Goal: Information Seeking & Learning: Learn about a topic

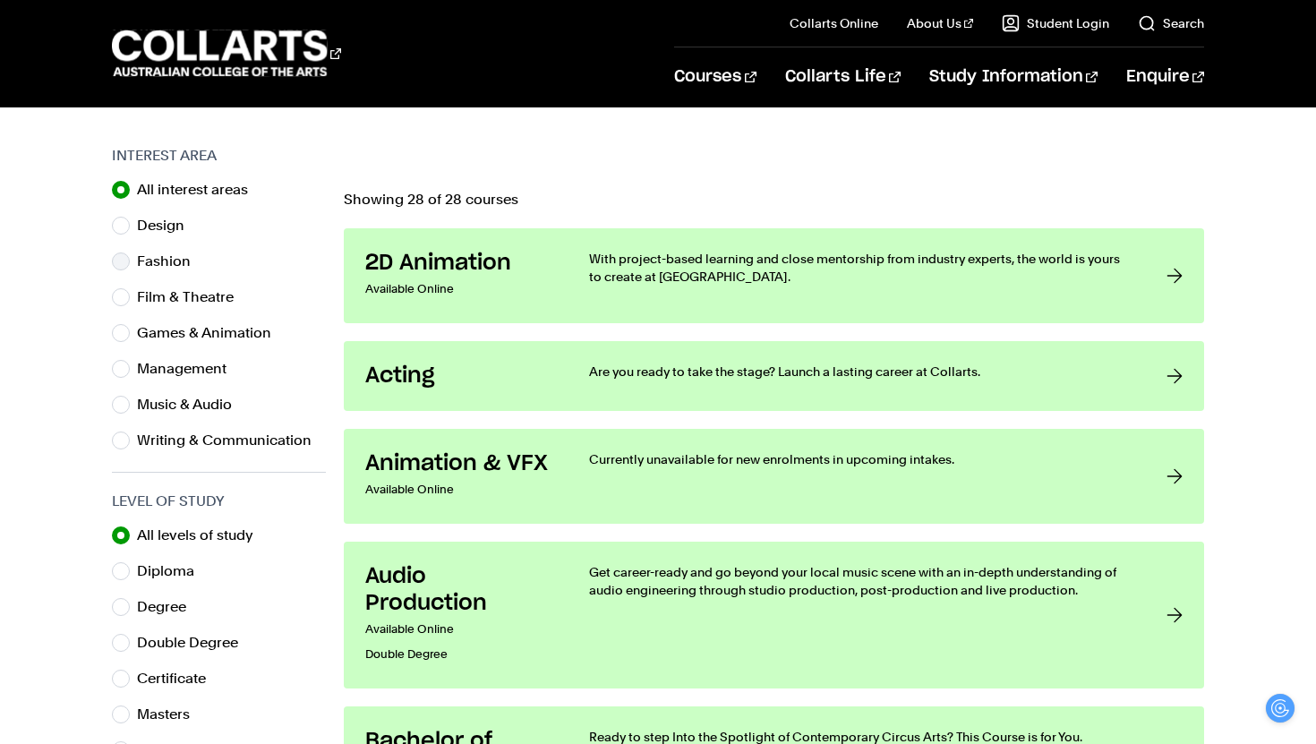
scroll to position [536, 0]
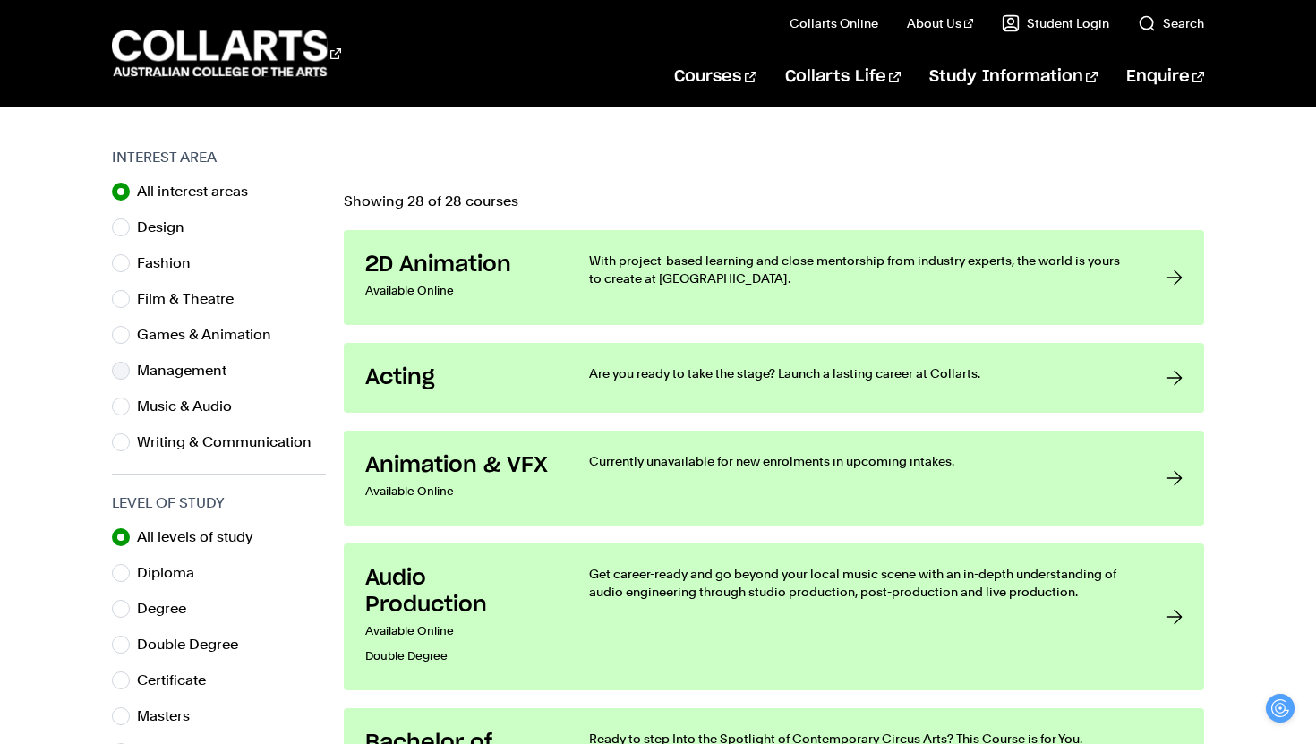
click at [220, 370] on label "Management" at bounding box center [189, 370] width 104 height 25
click at [130, 370] on input "Management" at bounding box center [121, 371] width 18 height 18
radio input "true"
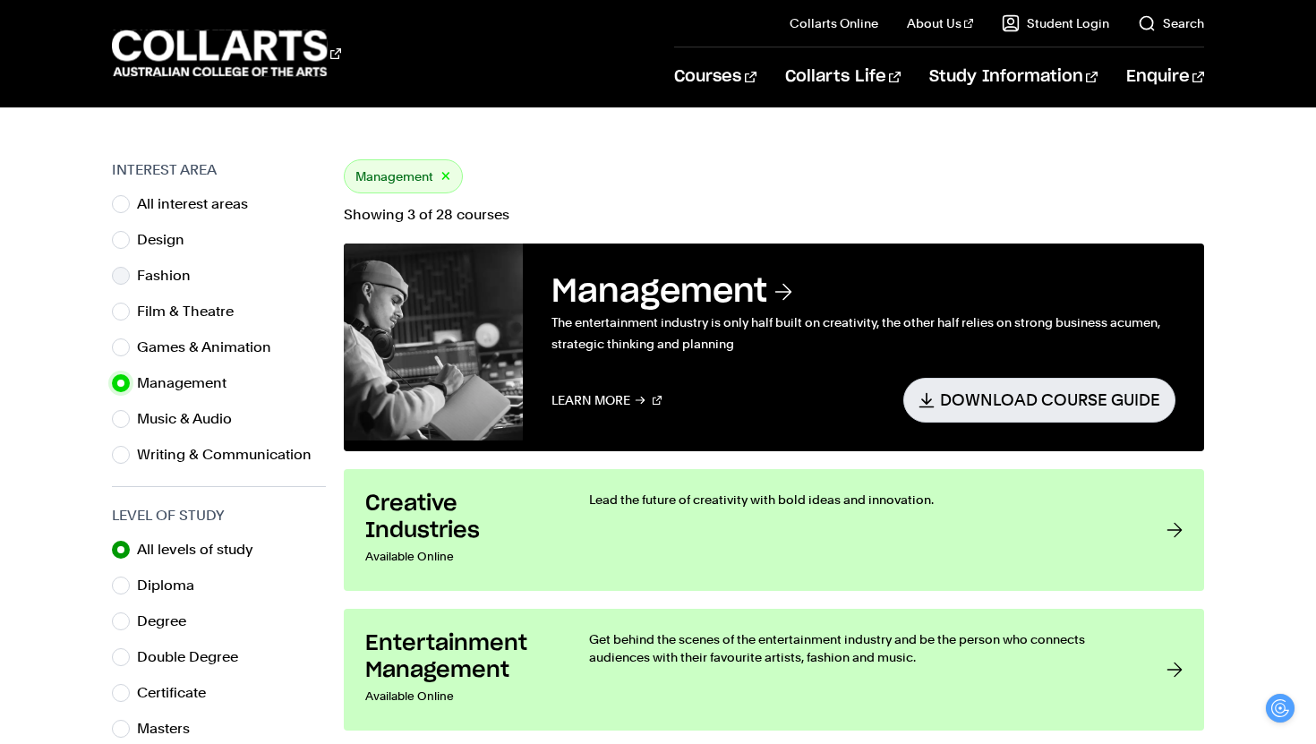
scroll to position [434, 0]
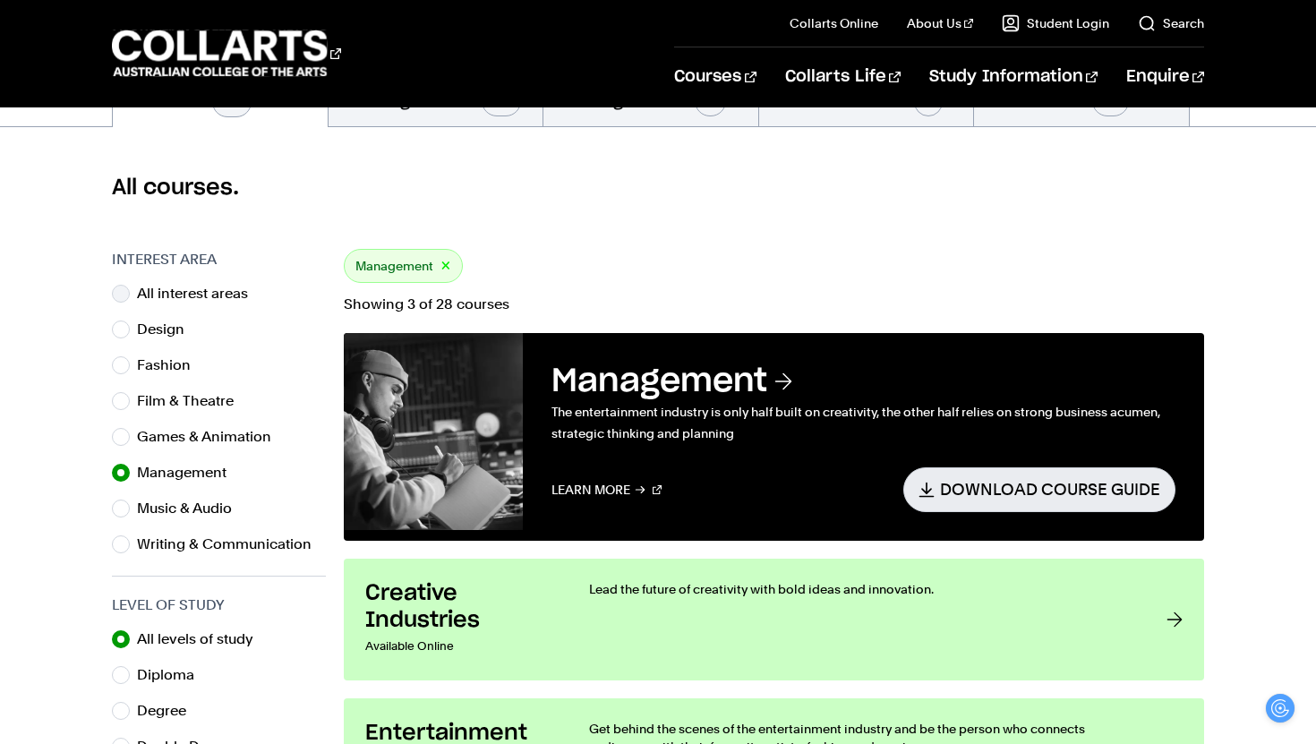
click at [190, 297] on label "All interest areas" at bounding box center [199, 293] width 125 height 25
click at [130, 297] on input "All interest areas" at bounding box center [121, 294] width 18 height 18
radio input "true"
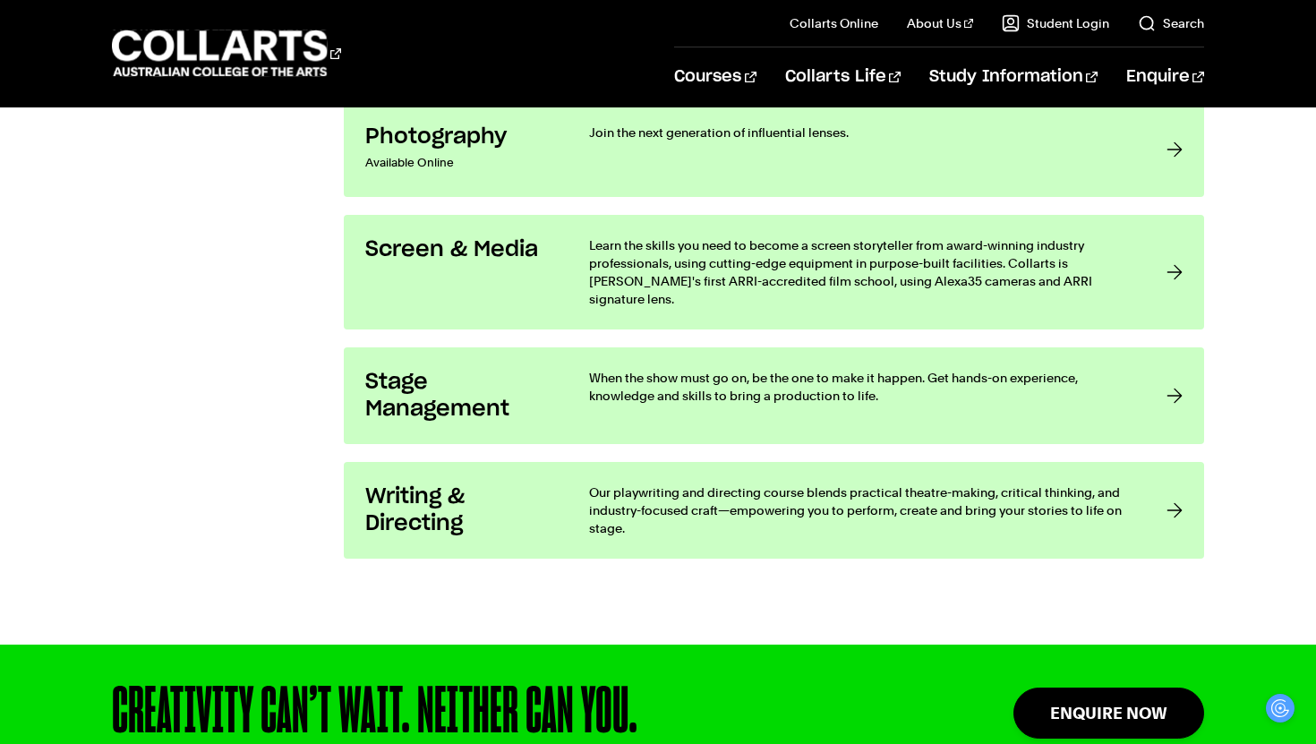
scroll to position [3862, 0]
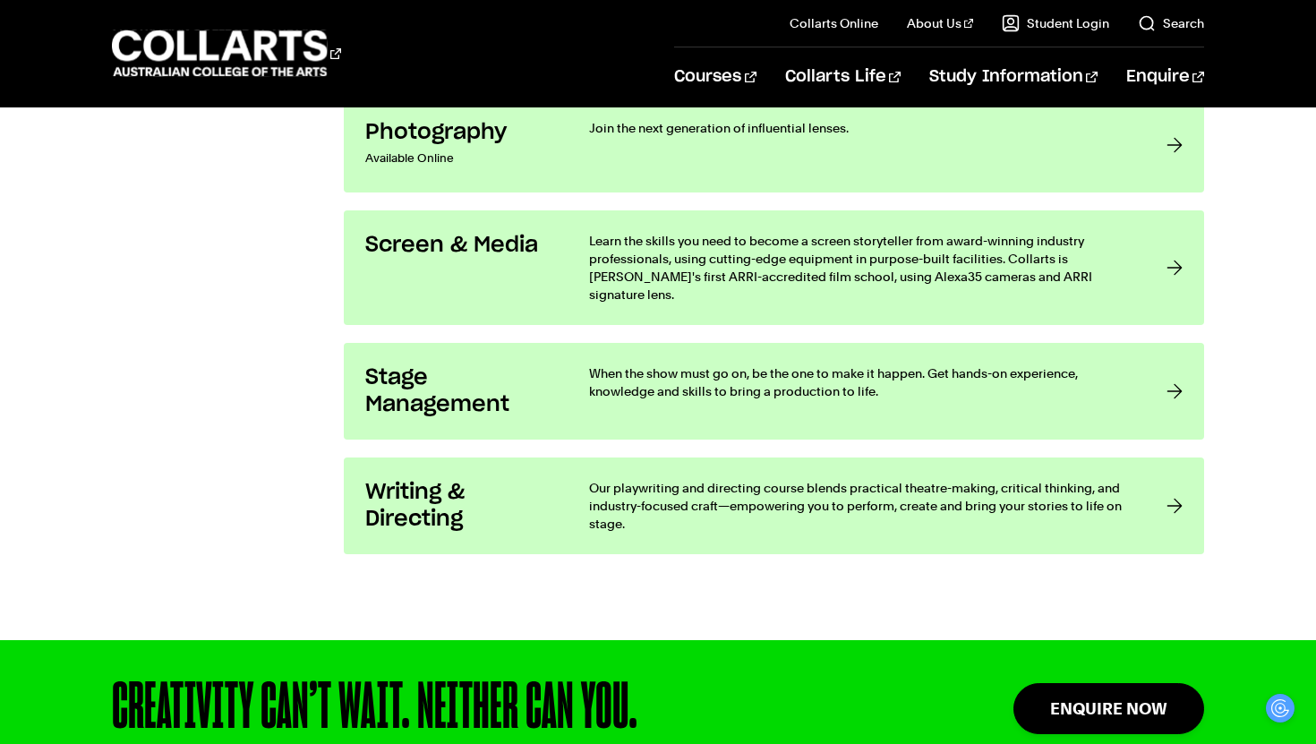
click at [484, 381] on h3 "Stage Management" at bounding box center [459, 391] width 188 height 54
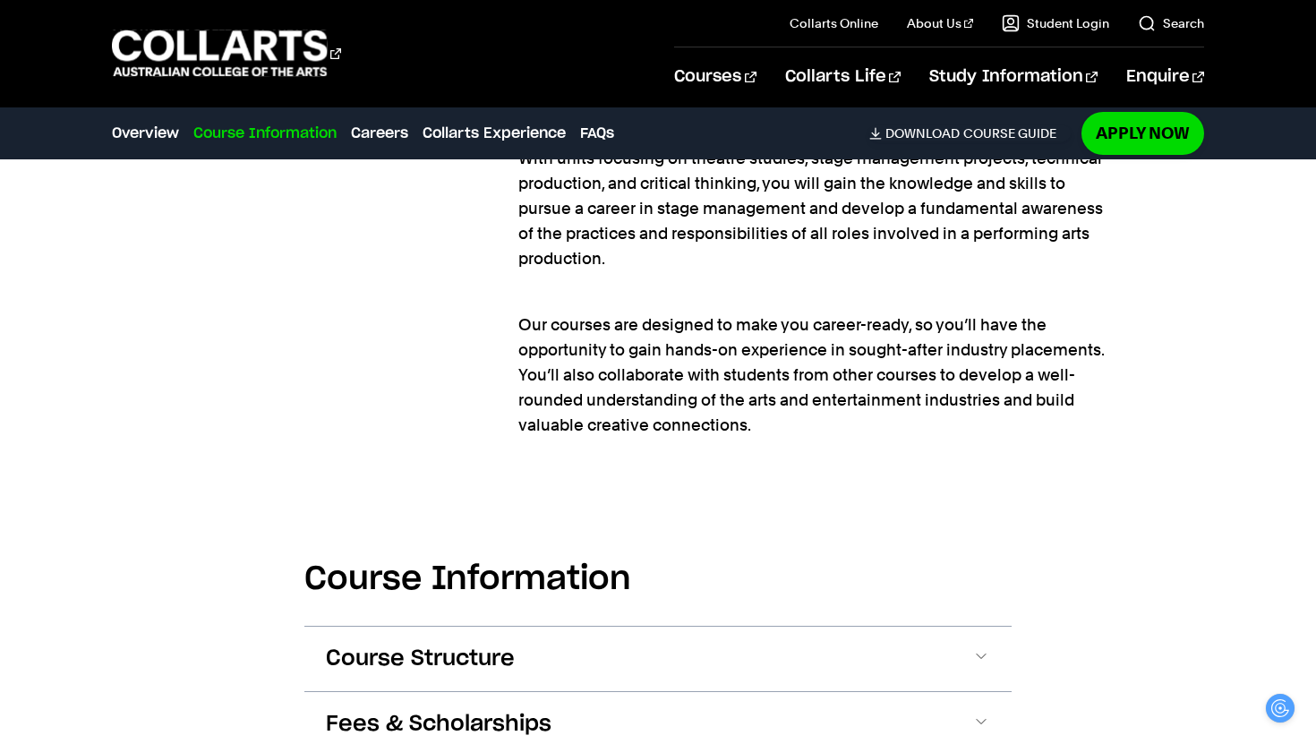
scroll to position [1980, 0]
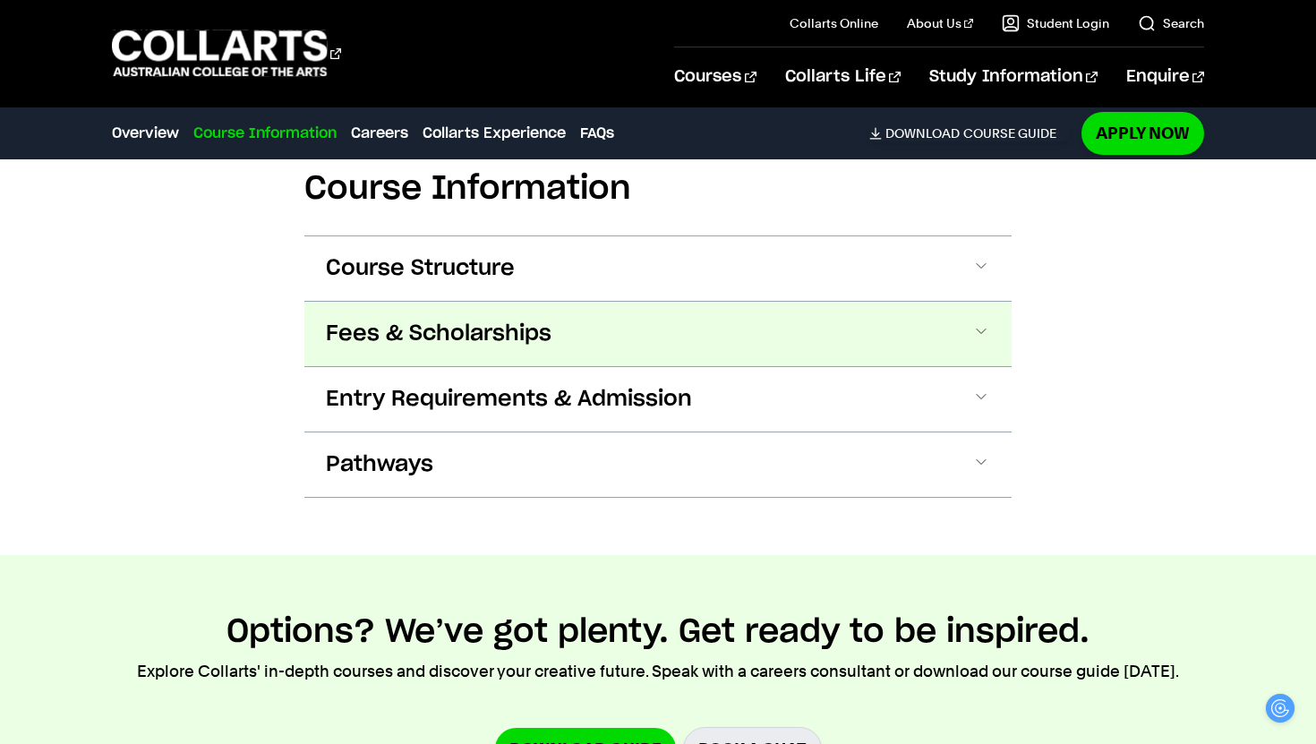
click at [503, 302] on button "Fees & Scholarships" at bounding box center [657, 334] width 707 height 64
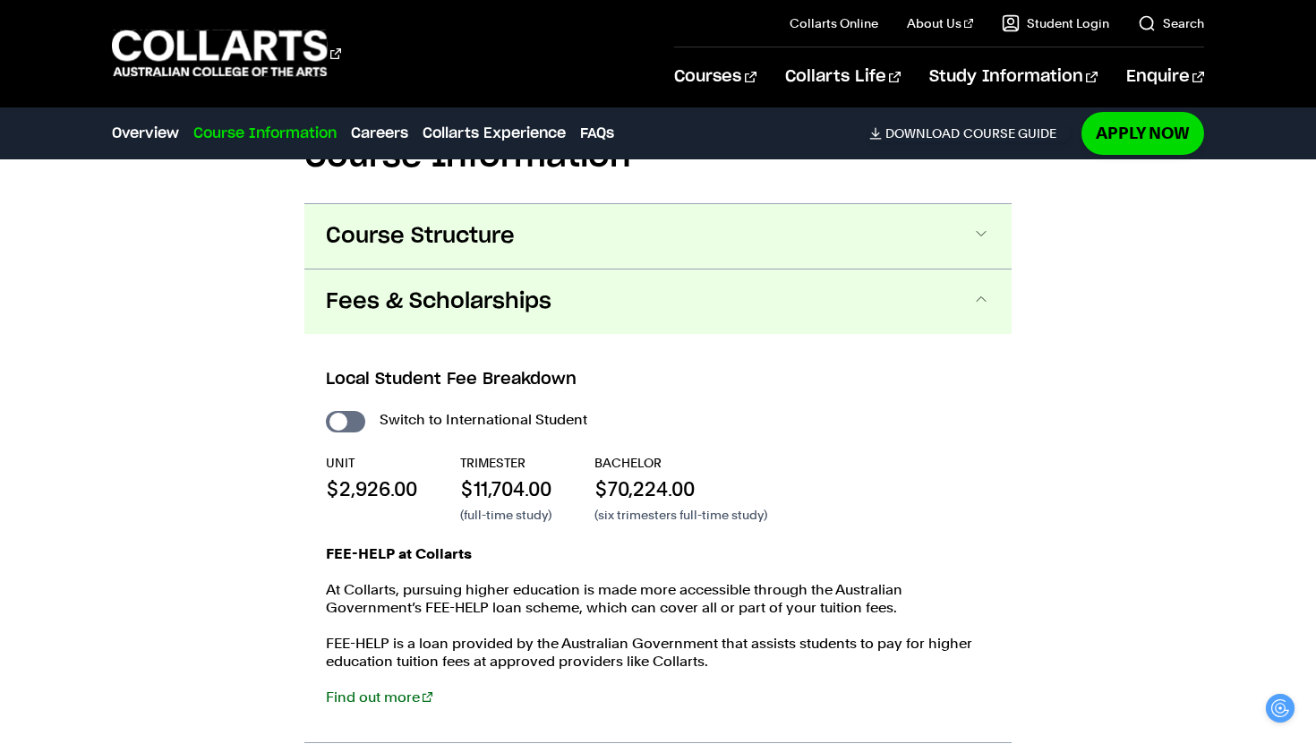
click at [521, 204] on button "Course Structure" at bounding box center [657, 236] width 707 height 64
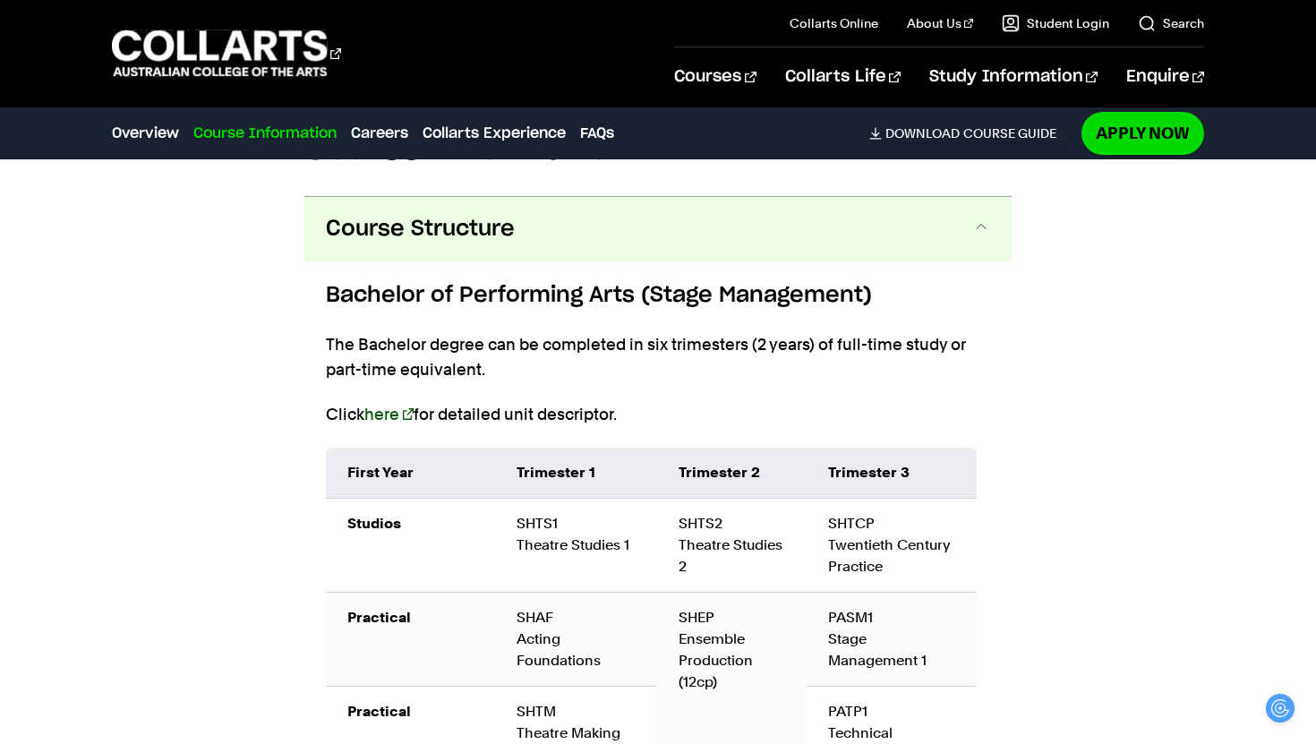
click at [388, 405] on link "here" at bounding box center [388, 414] width 49 height 19
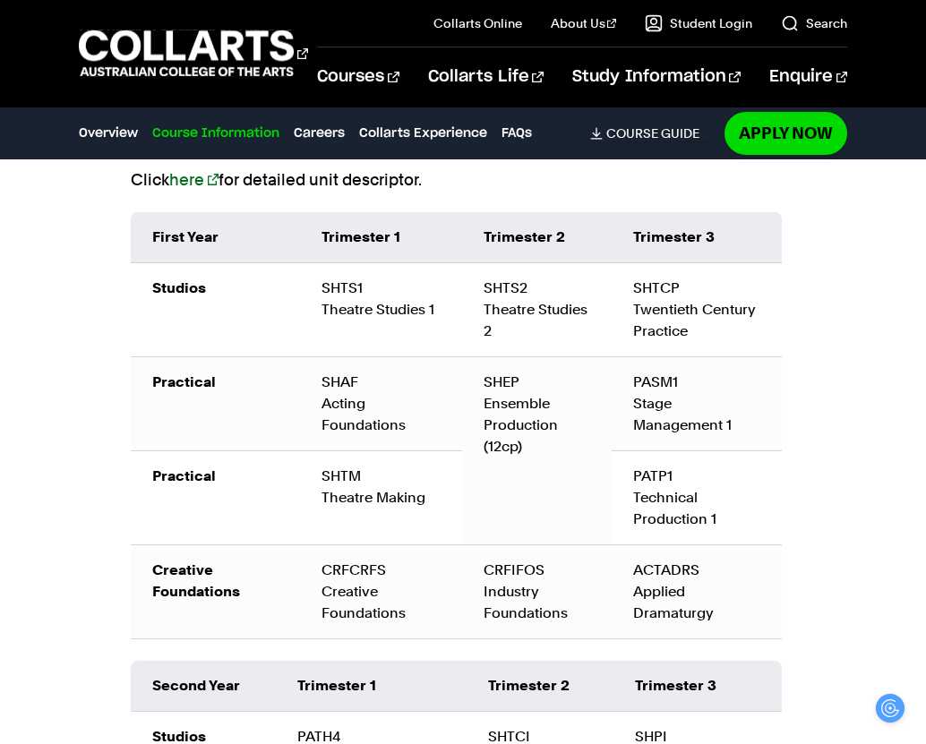
scroll to position [2530, 0]
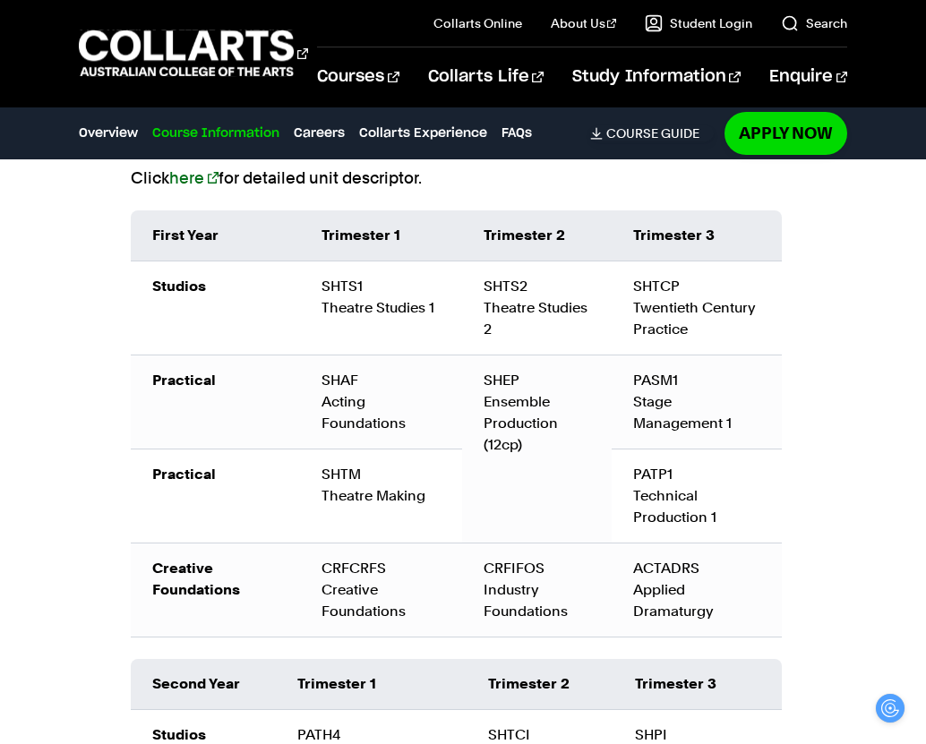
click at [285, 599] on td "Creative Foundations" at bounding box center [215, 590] width 169 height 94
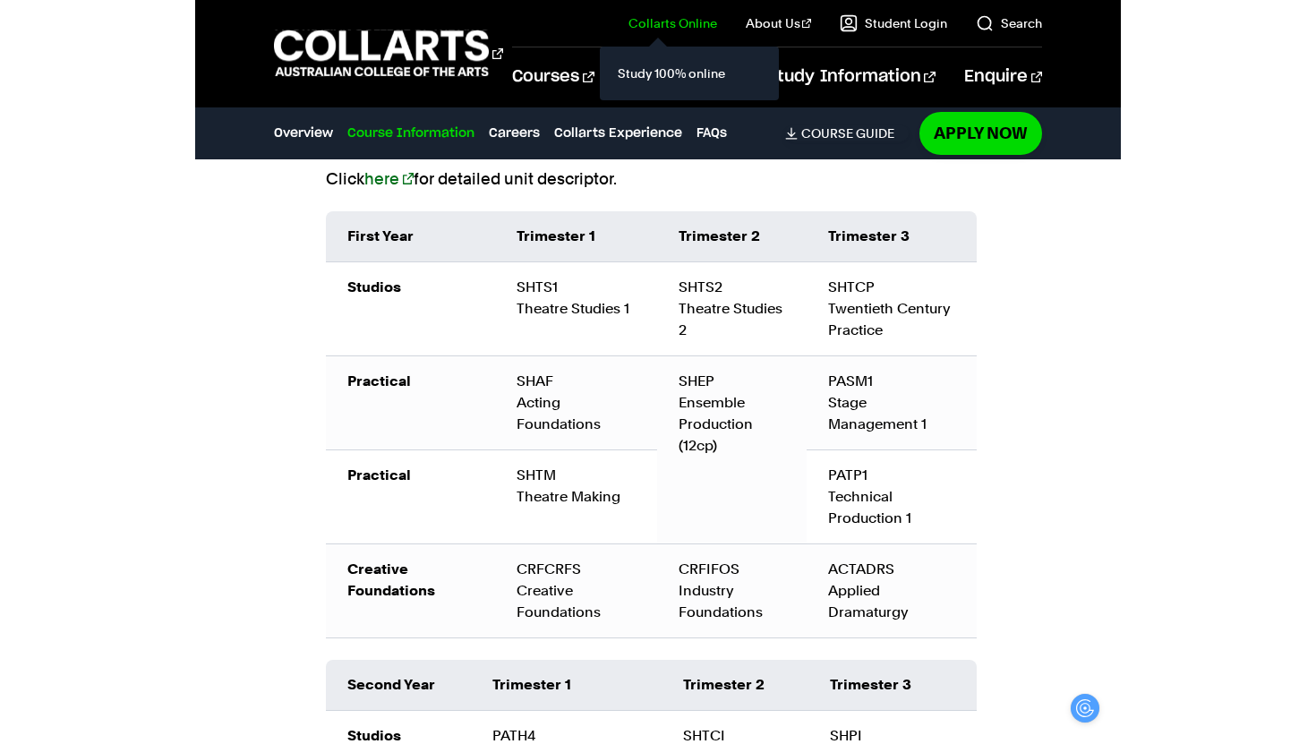
scroll to position [2255, 0]
